Goal: Task Accomplishment & Management: Use online tool/utility

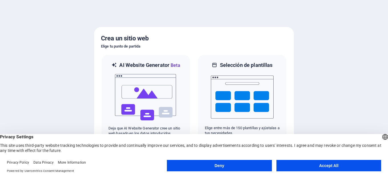
click at [315, 166] on button "Accept All" at bounding box center [328, 165] width 105 height 11
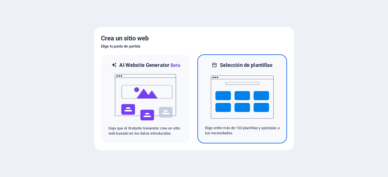
click at [243, 92] on img at bounding box center [242, 97] width 63 height 57
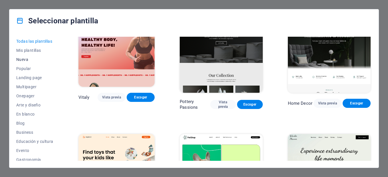
scroll to position [256, 0]
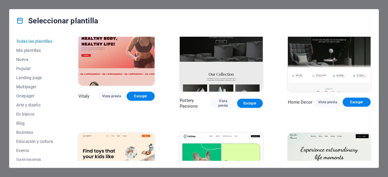
click at [5, 11] on div "Seleccionar plantilla Todas las plantillas Mis plantillas Nueva Popular Landing…" at bounding box center [194, 88] width 388 height 177
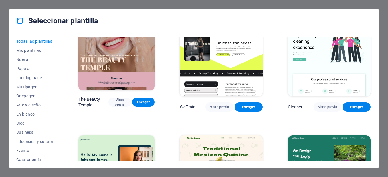
scroll to position [968, 0]
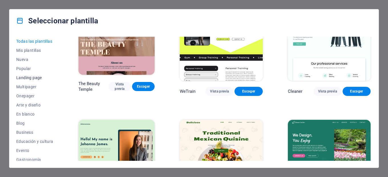
click at [29, 78] on span "Landing page" at bounding box center [34, 78] width 37 height 5
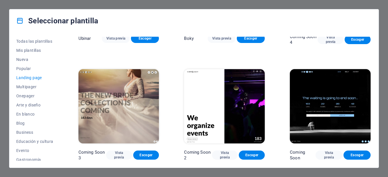
scroll to position [873, 0]
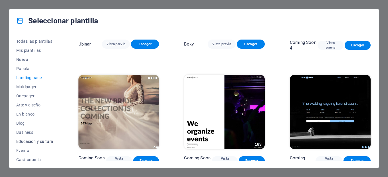
click at [32, 142] on span "Educación y cultura" at bounding box center [34, 142] width 37 height 5
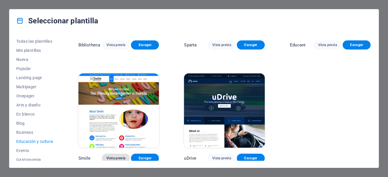
click at [119, 156] on span "Vista previa" at bounding box center [115, 158] width 19 height 5
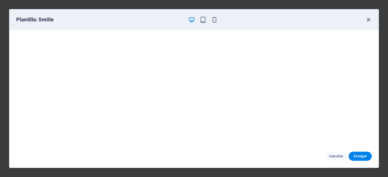
click at [369, 20] on icon "button" at bounding box center [368, 20] width 7 height 7
